Goal: Navigation & Orientation: Understand site structure

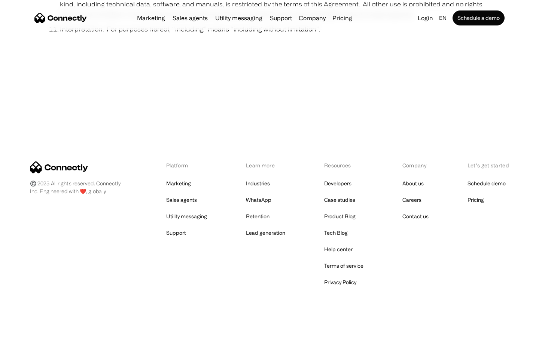
scroll to position [2749, 0]
